Goal: Register for event/course

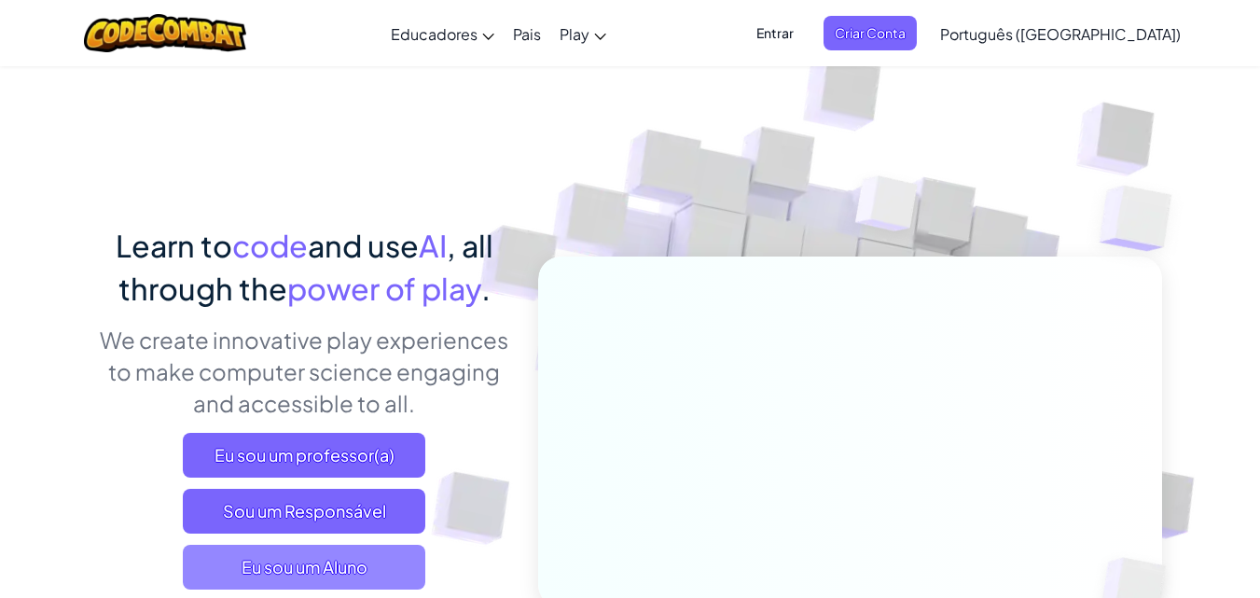
click at [272, 556] on span "Eu sou um Aluno" at bounding box center [304, 567] width 243 height 45
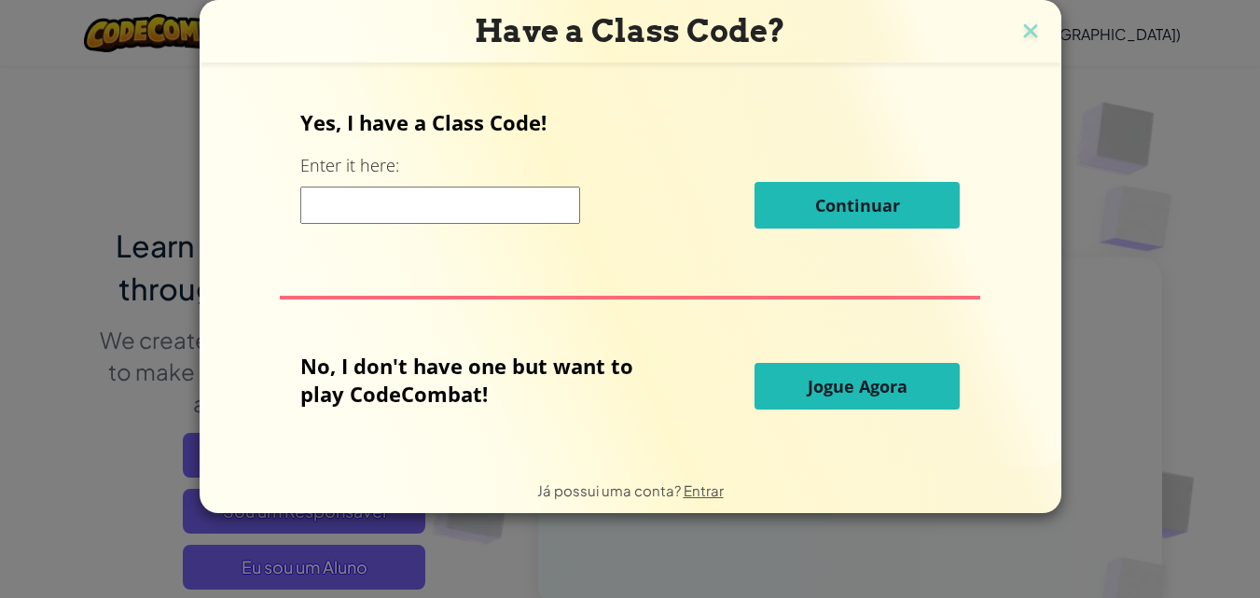
click at [271, 564] on div "Have a Class Code? Yes, I have a Class Code! Enter it here: Continuar No, I don…" at bounding box center [630, 299] width 1260 height 598
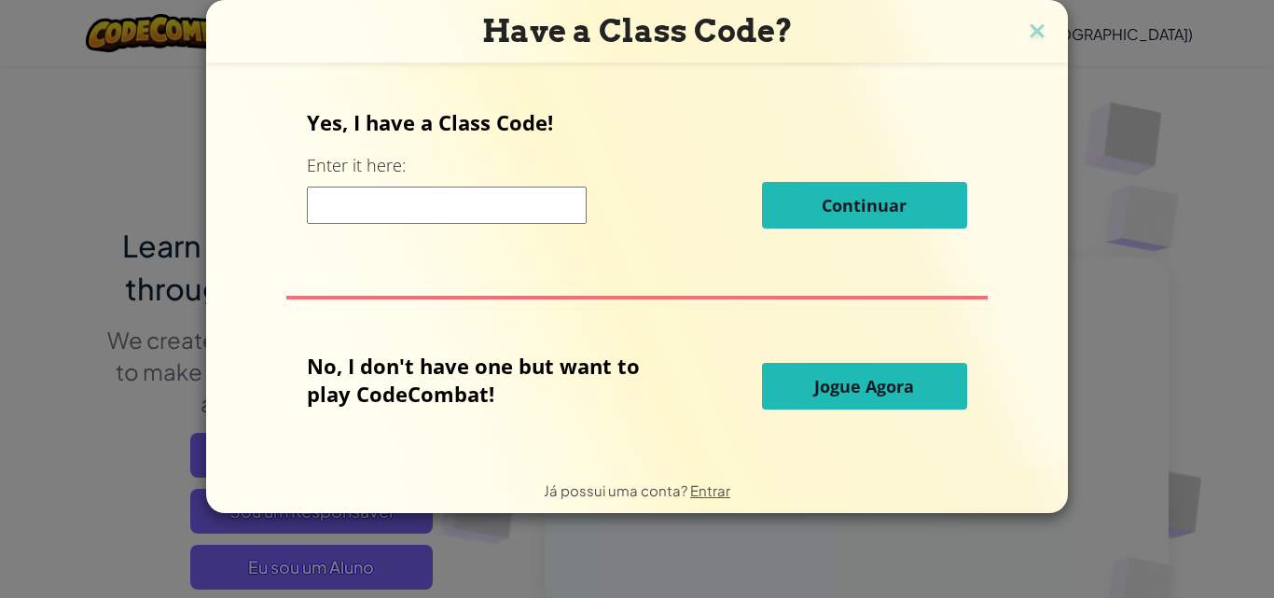
click at [269, 562] on div "Have a Class Code? Yes, I have a Class Code! Enter it here: Continuar No, I don…" at bounding box center [637, 299] width 1274 height 598
click at [440, 214] on input at bounding box center [447, 205] width 280 height 37
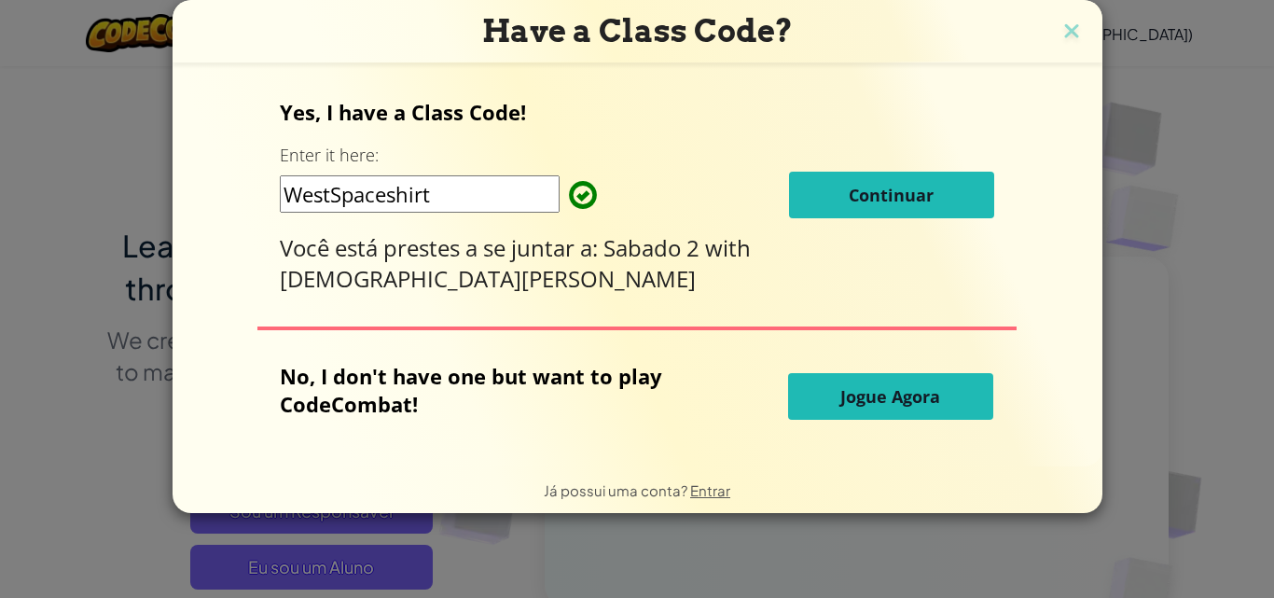
type input "WestSpaceshirt"
click at [812, 194] on button "Continuar" at bounding box center [891, 195] width 205 height 47
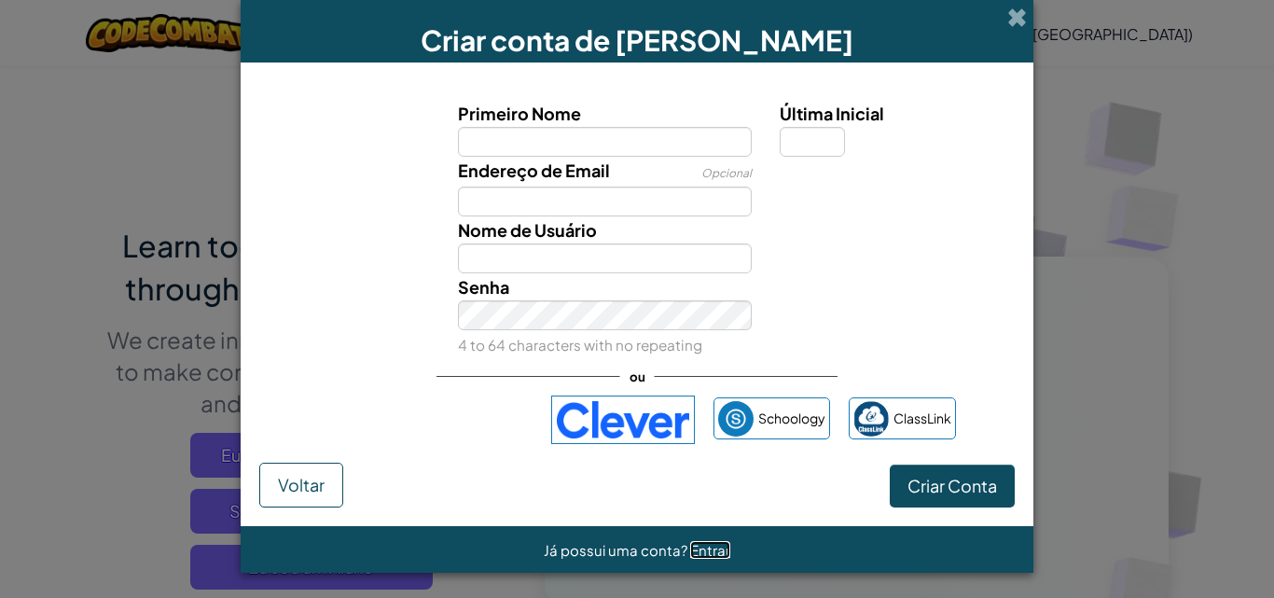
click at [703, 546] on span "Entrar" at bounding box center [710, 550] width 40 height 18
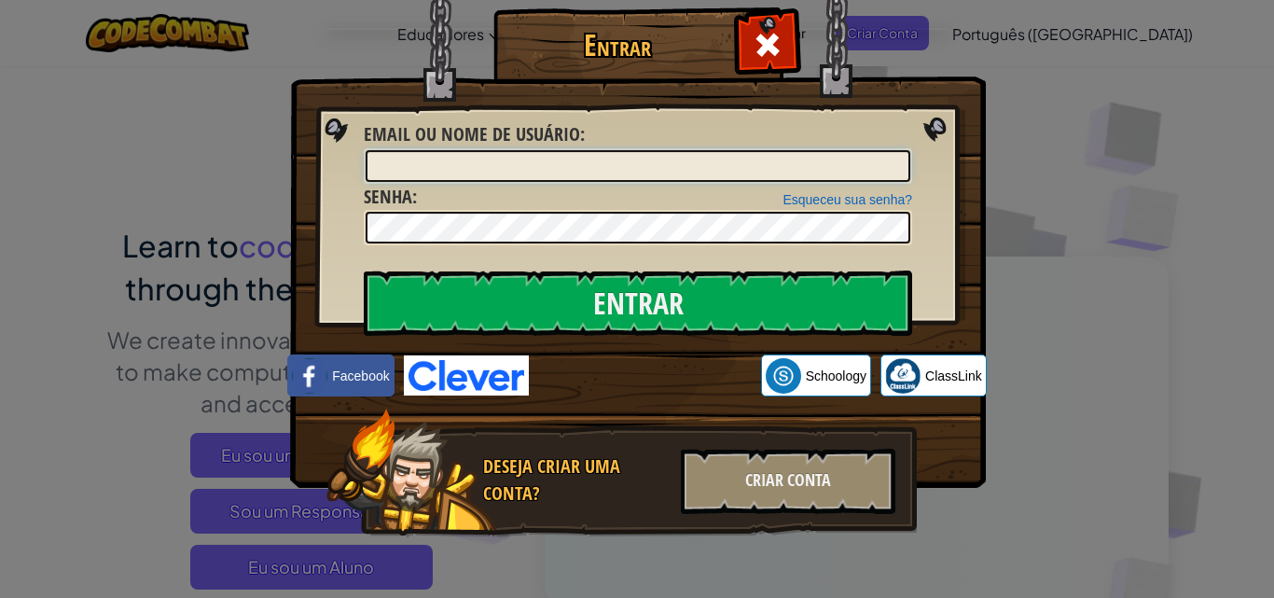
click at [575, 168] on input "Email ou nome de usuário :" at bounding box center [638, 166] width 545 height 32
type input "Victor_azvd"
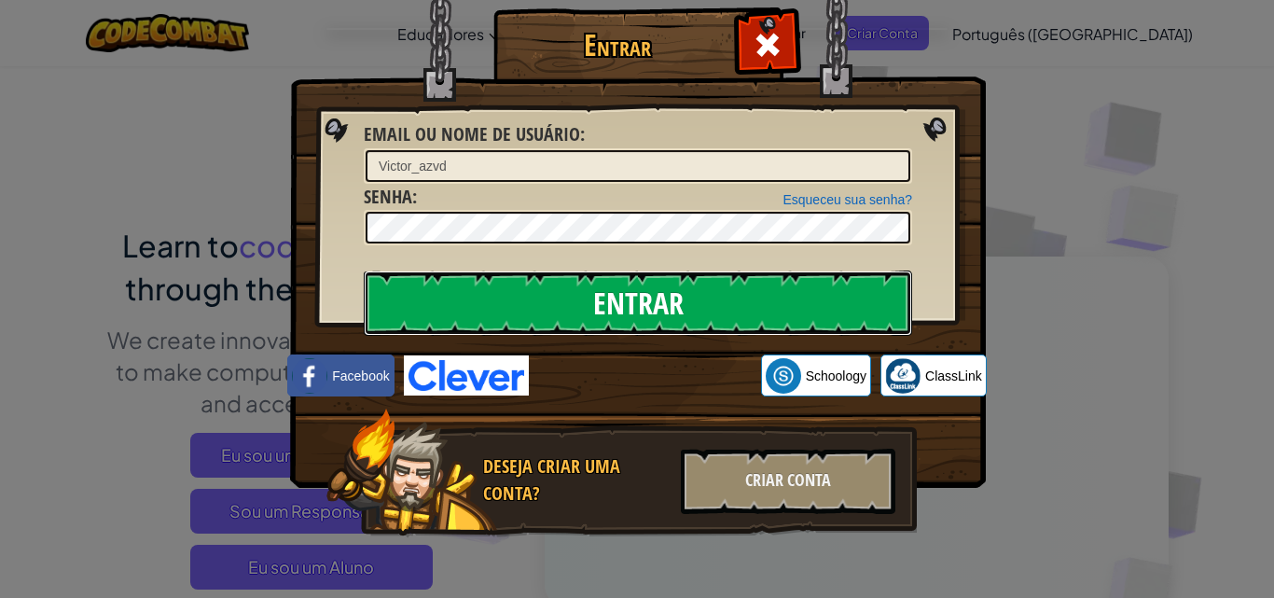
click at [825, 312] on input "Entrar" at bounding box center [638, 303] width 549 height 65
